Goal: Task Accomplishment & Management: Use online tool/utility

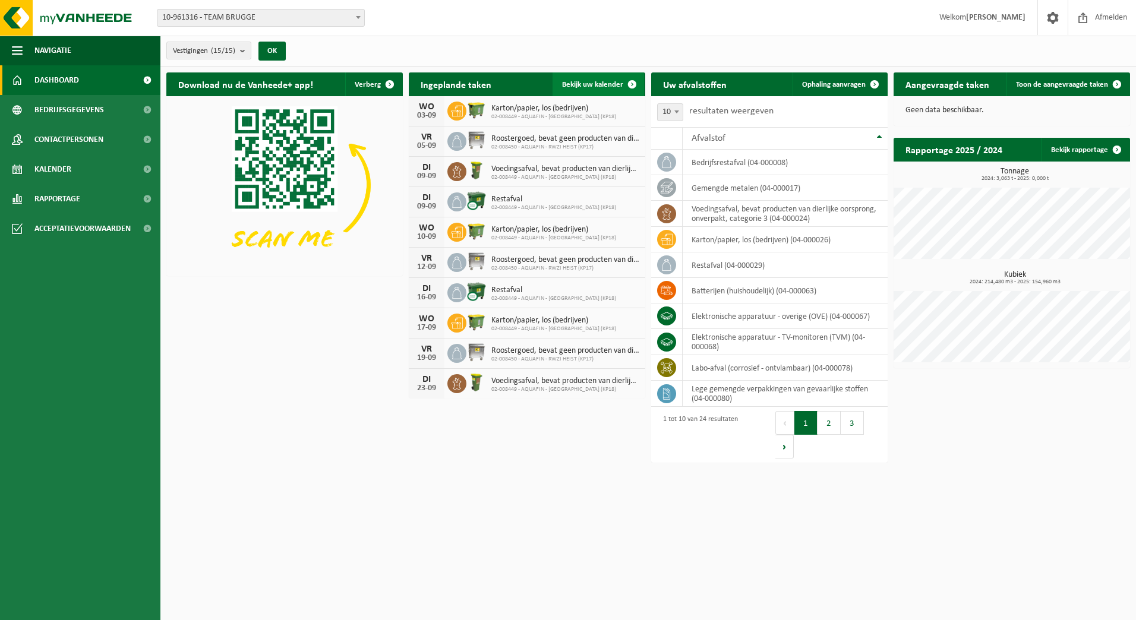
click at [612, 84] on span "Bekijk uw kalender" at bounding box center [592, 85] width 61 height 8
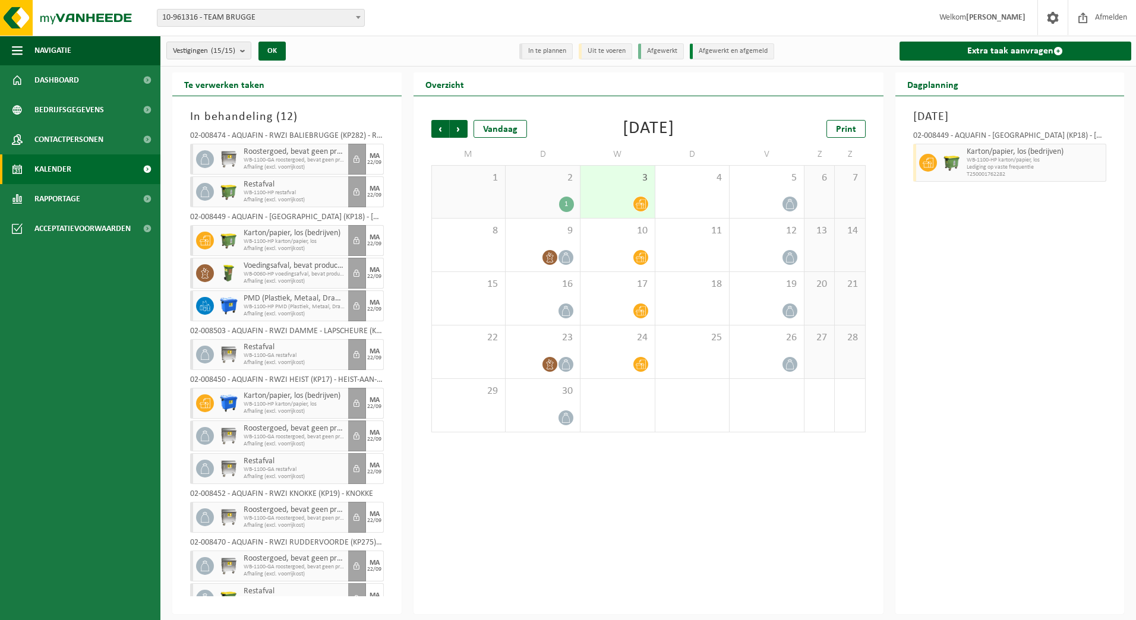
drag, startPoint x: 298, startPoint y: 513, endPoint x: 242, endPoint y: 507, distance: 56.8
click at [297, 513] on span "Roostergoed, bevat geen producten van dierlijke oorsprong" at bounding box center [295, 511] width 102 height 10
click at [204, 516] on icon at bounding box center [205, 517] width 11 height 11
click at [954, 52] on link "Extra taak aanvragen" at bounding box center [1016, 51] width 232 height 19
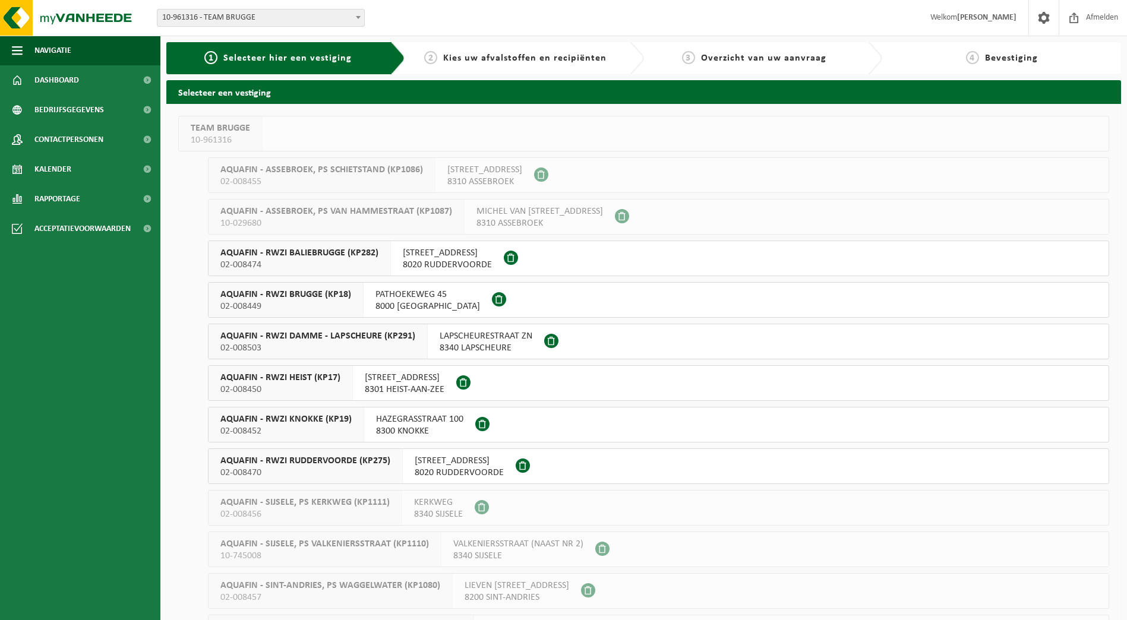
click at [326, 422] on span "AQUAFIN - RWZI KNOKKE (KP19)" at bounding box center [285, 420] width 131 height 12
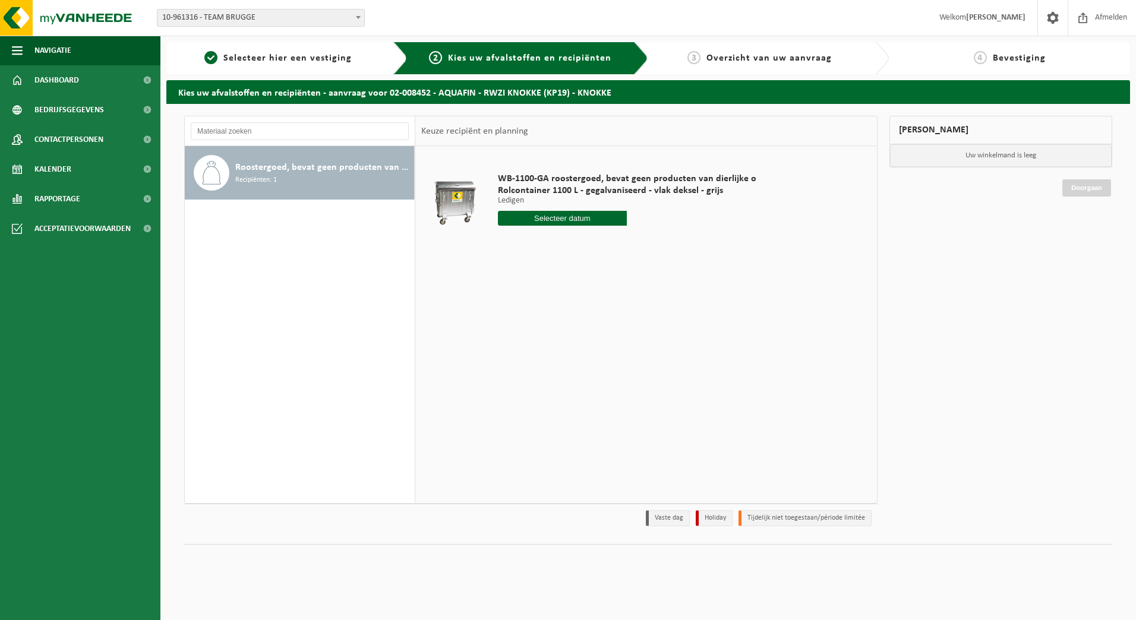
click at [592, 220] on input "text" at bounding box center [563, 218] width 130 height 15
click at [508, 300] on div "8" at bounding box center [509, 304] width 21 height 19
type input "Van 2025-09-08"
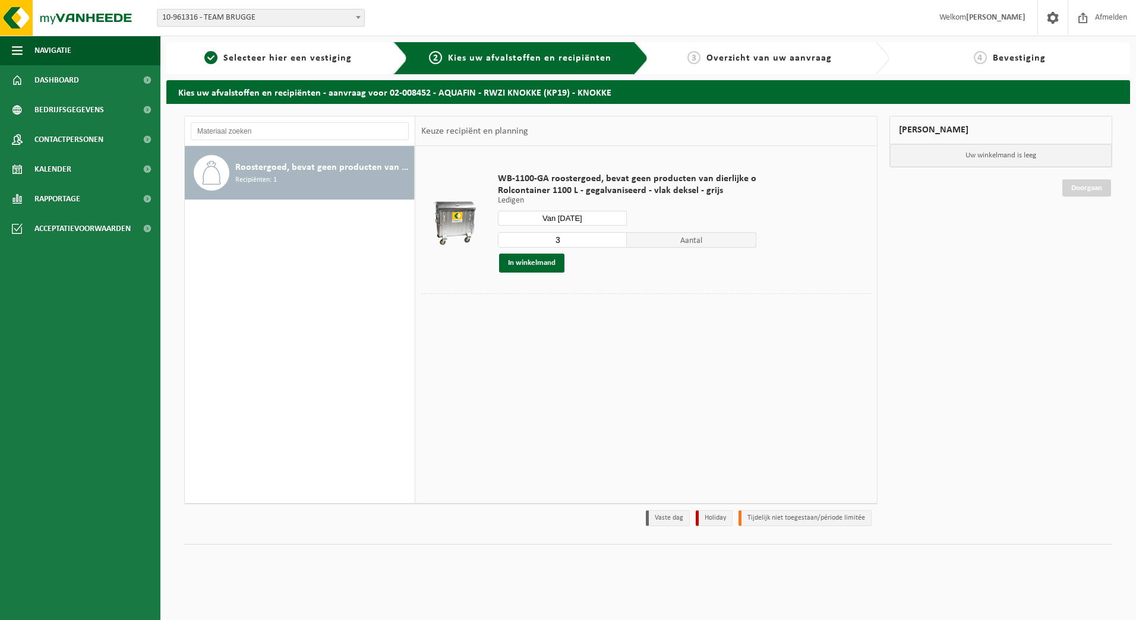
drag, startPoint x: 582, startPoint y: 237, endPoint x: 525, endPoint y: 234, distance: 57.1
click at [533, 242] on input "3" at bounding box center [563, 239] width 130 height 15
type input "1"
click at [548, 259] on button "In winkelmand" at bounding box center [531, 263] width 65 height 19
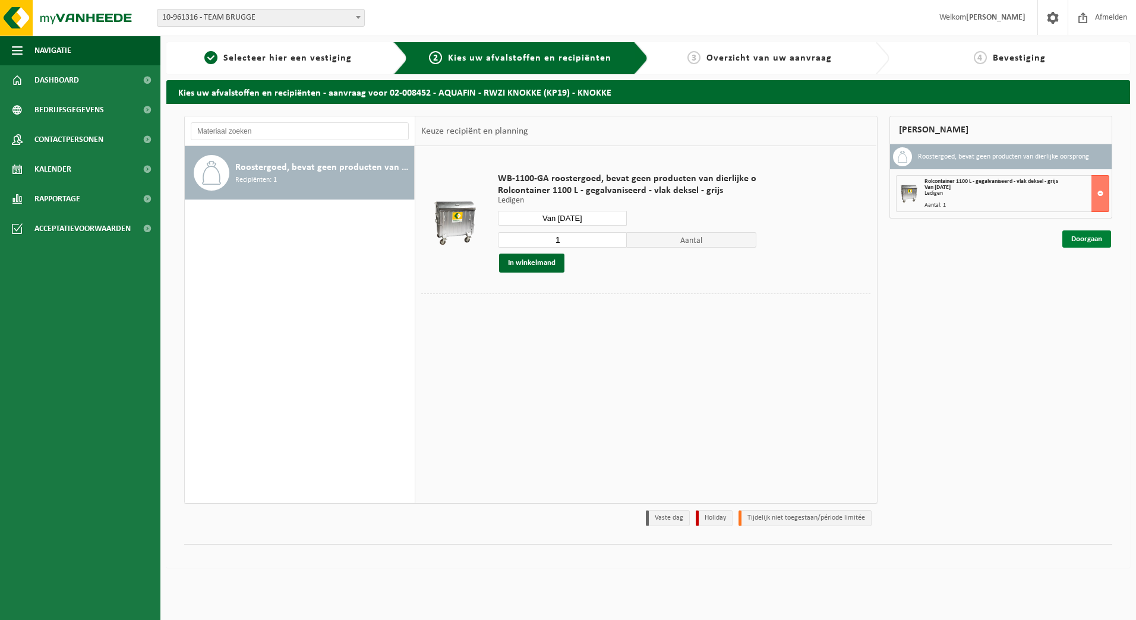
click at [1084, 240] on link "Doorgaan" at bounding box center [1087, 239] width 49 height 17
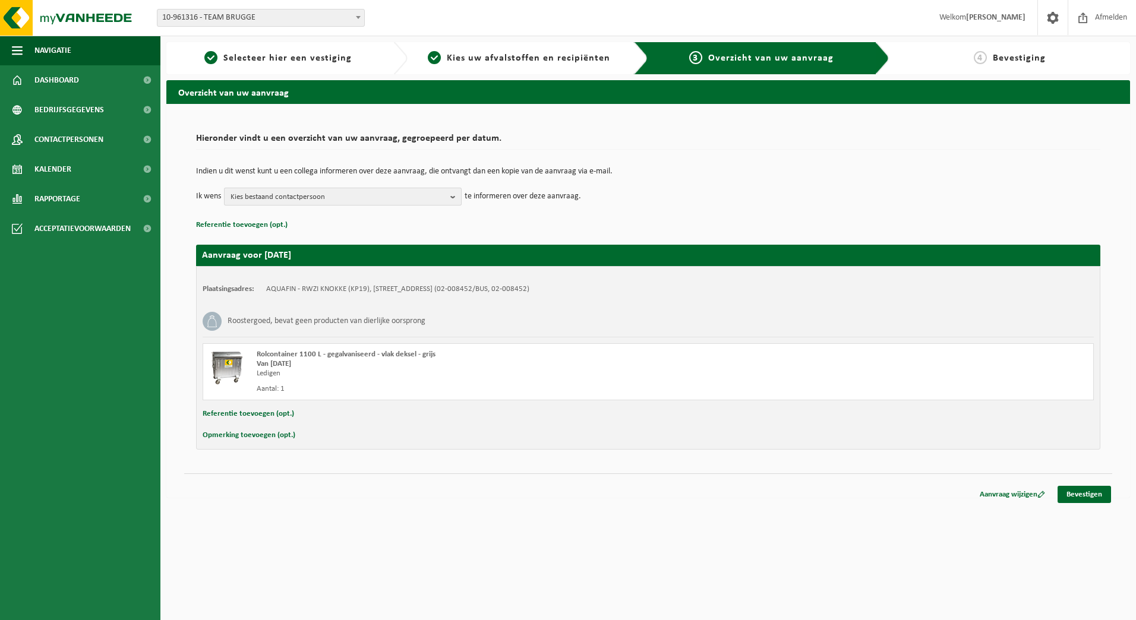
click at [455, 200] on b "button" at bounding box center [455, 196] width 11 height 17
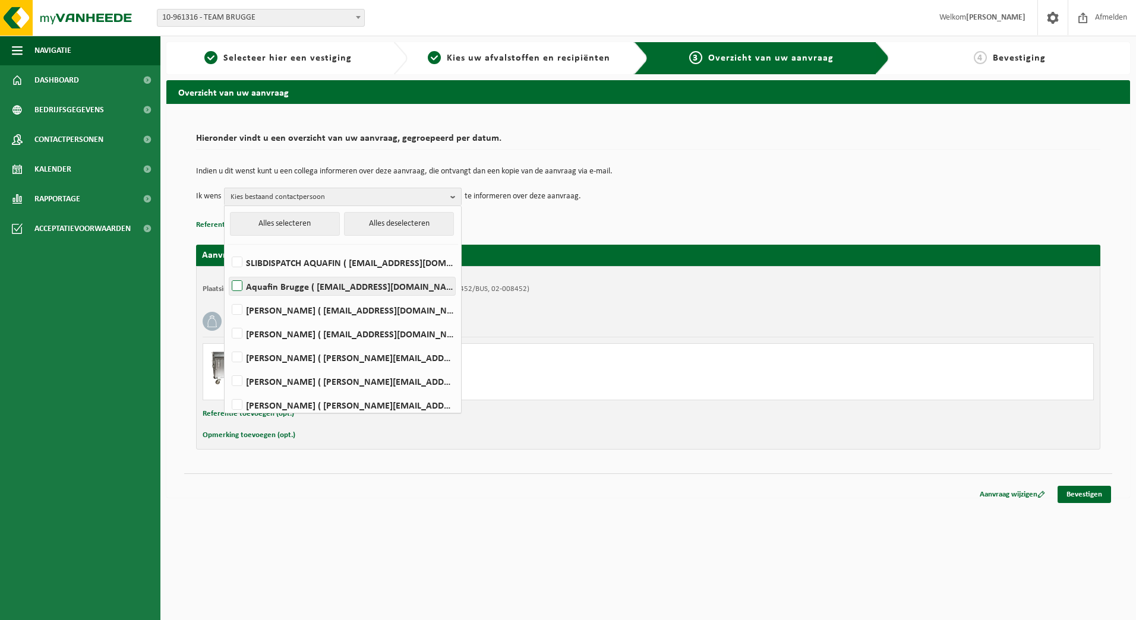
click at [316, 286] on label "Aquafin Brugge ( team-brugge@aquafin.be )" at bounding box center [342, 287] width 226 height 18
click at [228, 272] on input "Aquafin Brugge ( team-brugge@aquafin.be )" at bounding box center [227, 271] width 1 height 1
checkbox input "true"
click at [354, 265] on label "SLIBDISPATCH AQUAFIN ( slibdispatch@aquafin.be )" at bounding box center [342, 263] width 226 height 18
click at [228, 248] on input "SLIBDISPATCH AQUAFIN ( slibdispatch@aquafin.be )" at bounding box center [227, 247] width 1 height 1
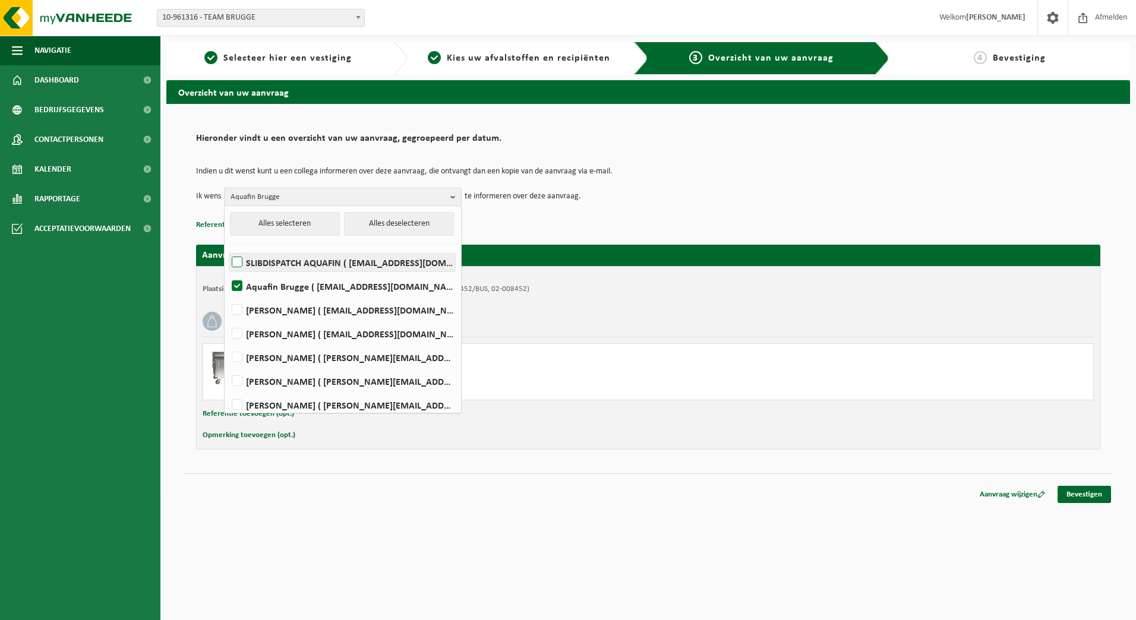
checkbox input "true"
click at [726, 474] on div "Aanvraag wijzigen Bevestigen" at bounding box center [648, 480] width 928 height 12
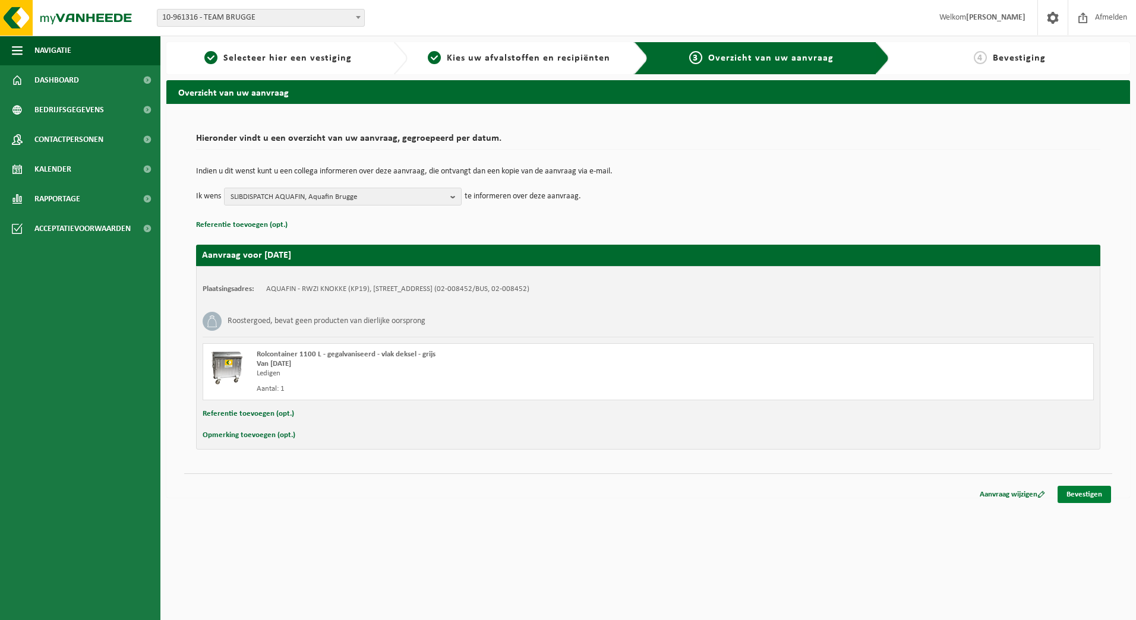
click at [1083, 489] on link "Bevestigen" at bounding box center [1084, 494] width 53 height 17
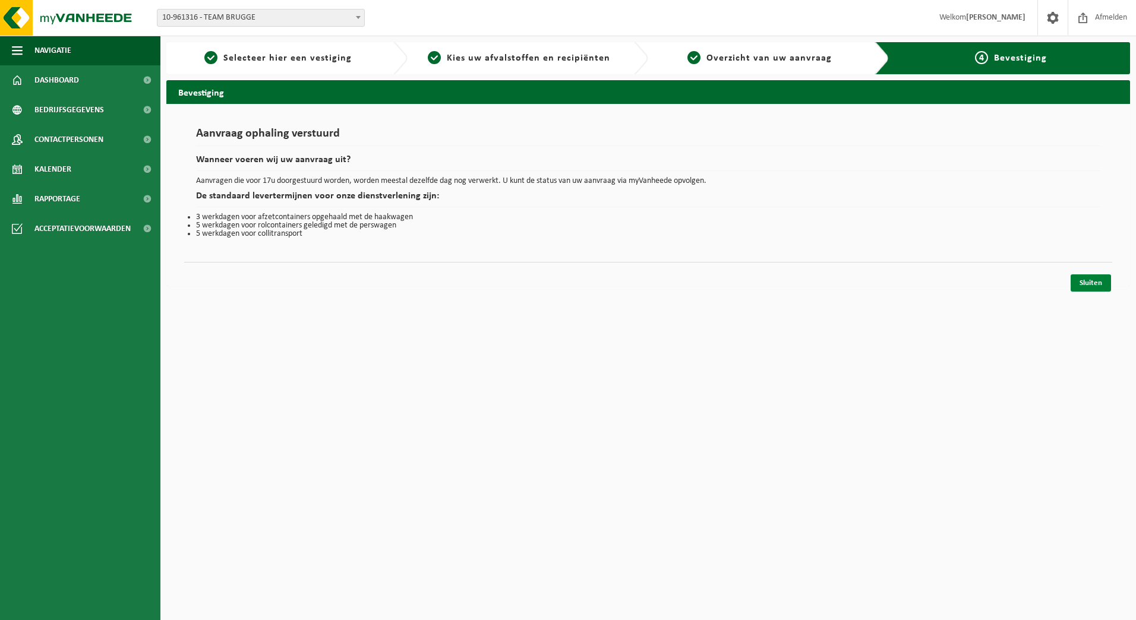
click at [1097, 284] on link "Sluiten" at bounding box center [1091, 283] width 40 height 17
